Goal: Navigation & Orientation: Understand site structure

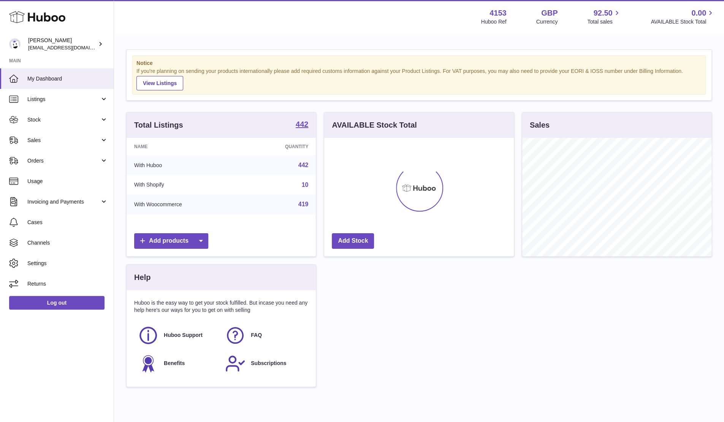
scroll to position [119, 190]
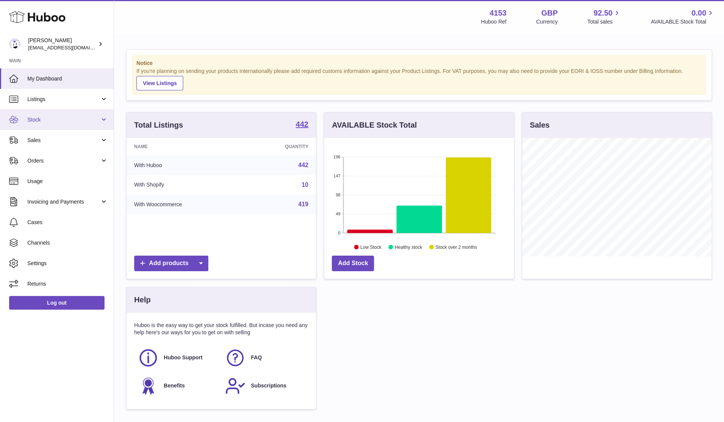
click at [67, 123] on span "Stock" at bounding box center [63, 119] width 73 height 7
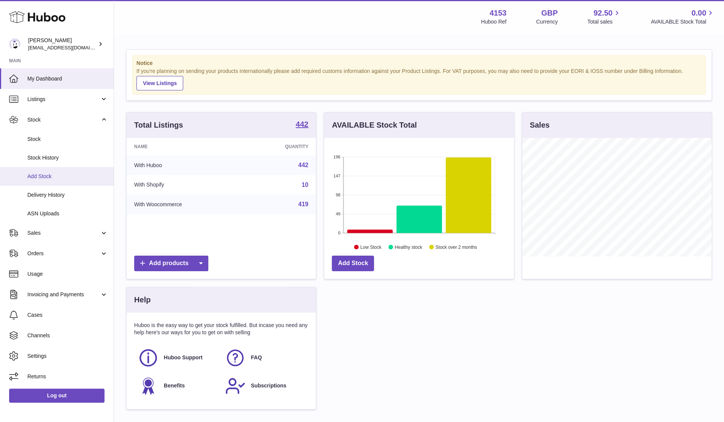
click at [47, 176] on span "Add Stock" at bounding box center [67, 176] width 81 height 7
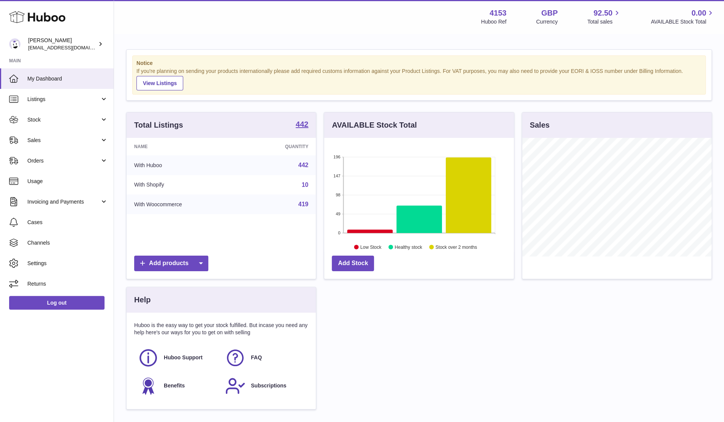
scroll to position [119, 190]
click at [62, 45] on span "[EMAIL_ADDRESS][DOMAIN_NAME]" at bounding box center [70, 47] width 84 height 6
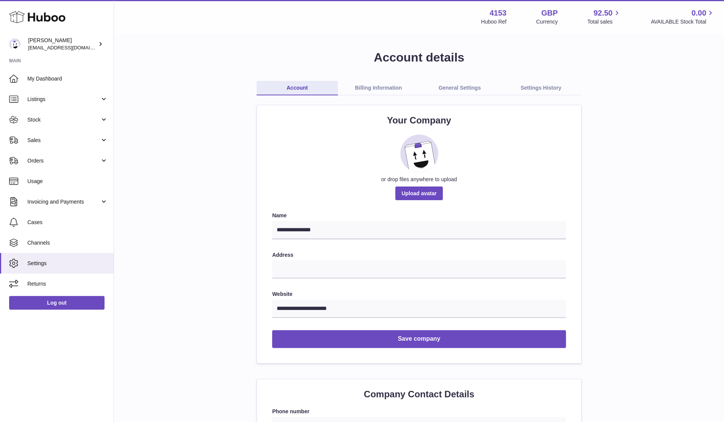
click at [498, 19] on div "Huboo Ref" at bounding box center [493, 21] width 25 height 7
click at [500, 14] on strong "4153" at bounding box center [498, 13] width 17 height 10
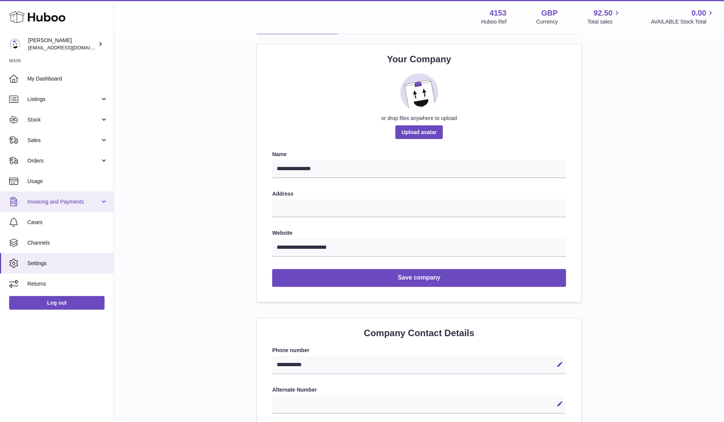
scroll to position [60, 0]
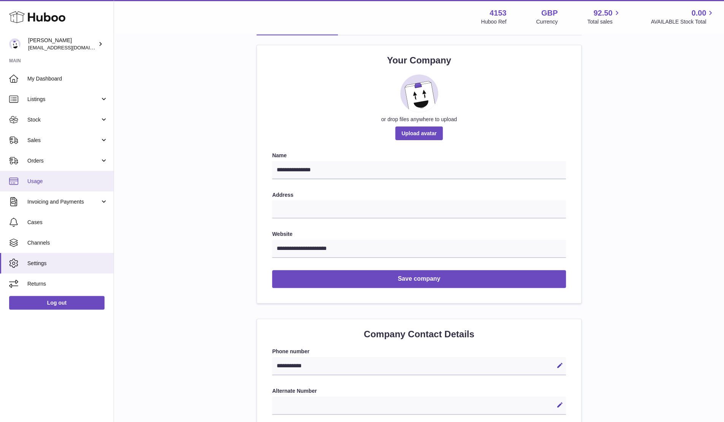
click at [41, 184] on span "Usage" at bounding box center [67, 181] width 81 height 7
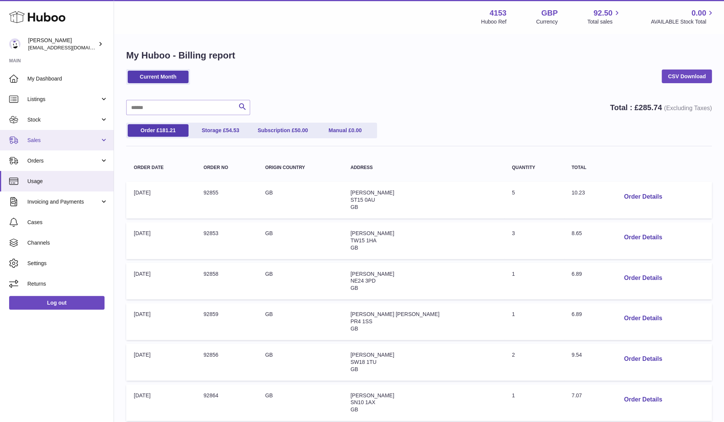
click at [52, 142] on span "Sales" at bounding box center [63, 140] width 73 height 7
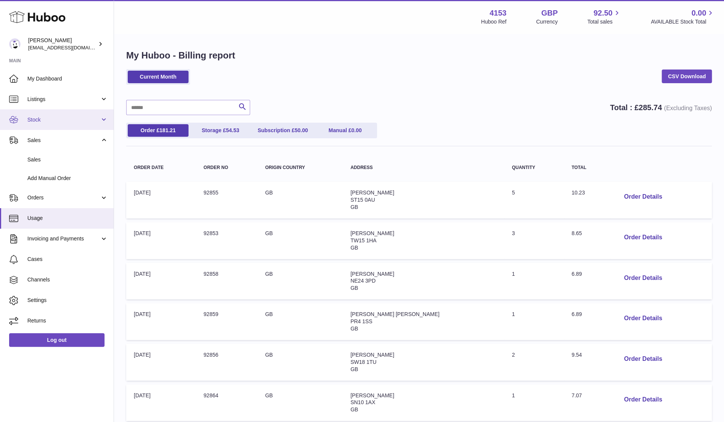
click at [65, 117] on span "Stock" at bounding box center [63, 119] width 73 height 7
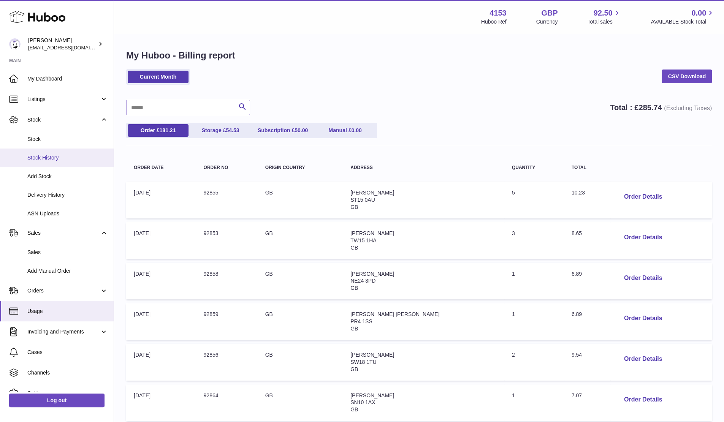
click at [54, 157] on span "Stock History" at bounding box center [67, 157] width 81 height 7
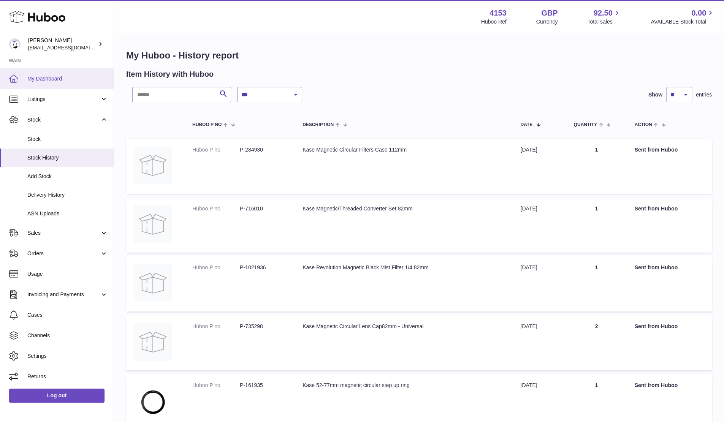
click at [39, 78] on span "My Dashboard" at bounding box center [67, 78] width 81 height 7
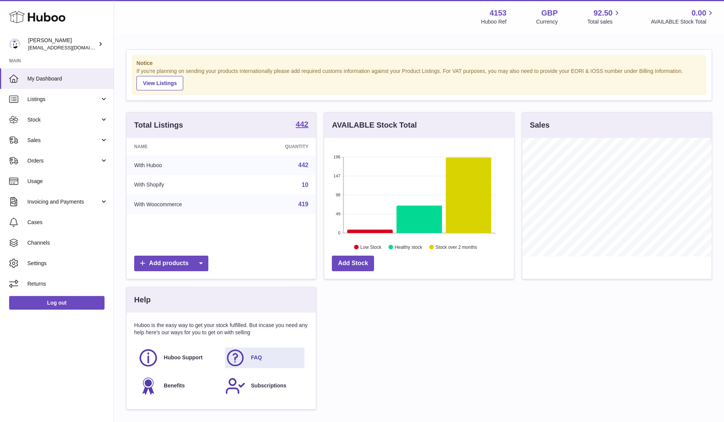
click at [256, 359] on span "FAQ" at bounding box center [256, 357] width 11 height 7
